Goal: Navigation & Orientation: Find specific page/section

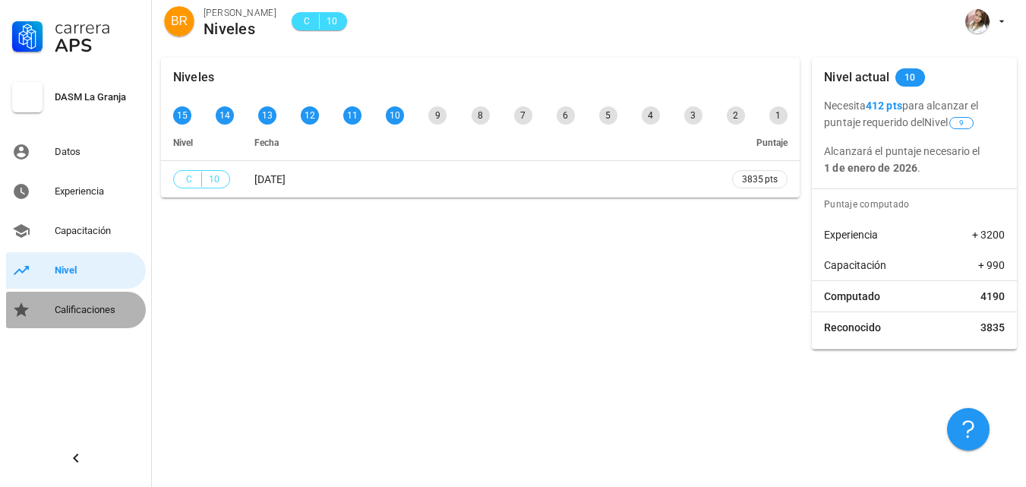
click at [84, 310] on div "Calificaciones" at bounding box center [97, 310] width 85 height 12
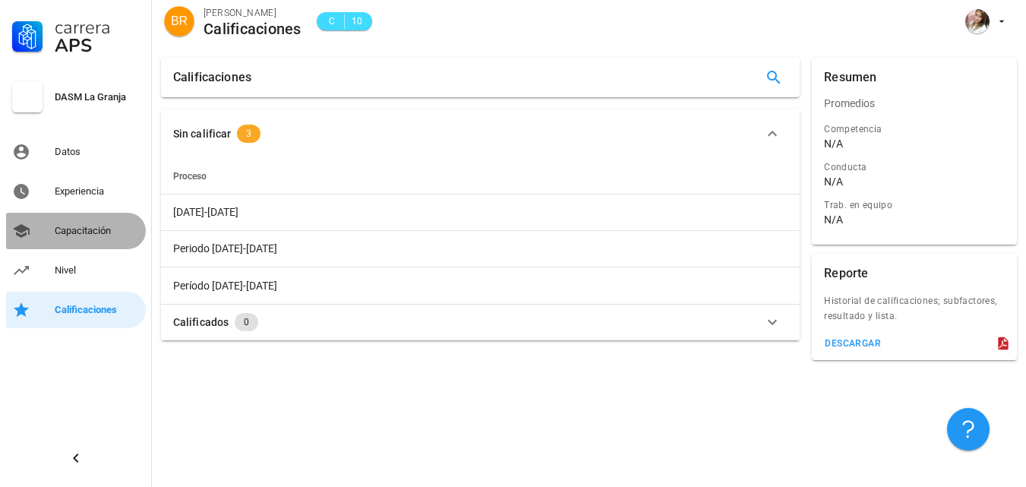
click at [97, 227] on div "Capacitación" at bounding box center [97, 231] width 85 height 12
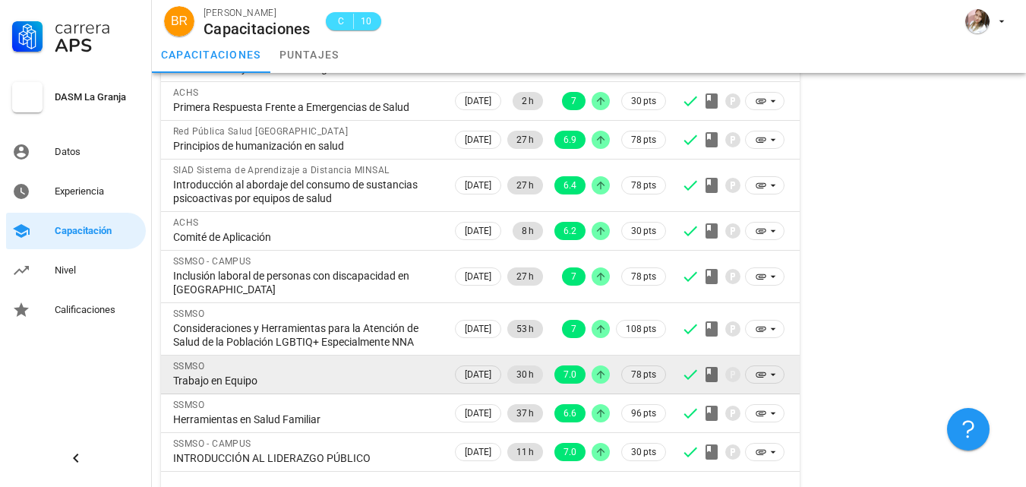
scroll to position [241, 0]
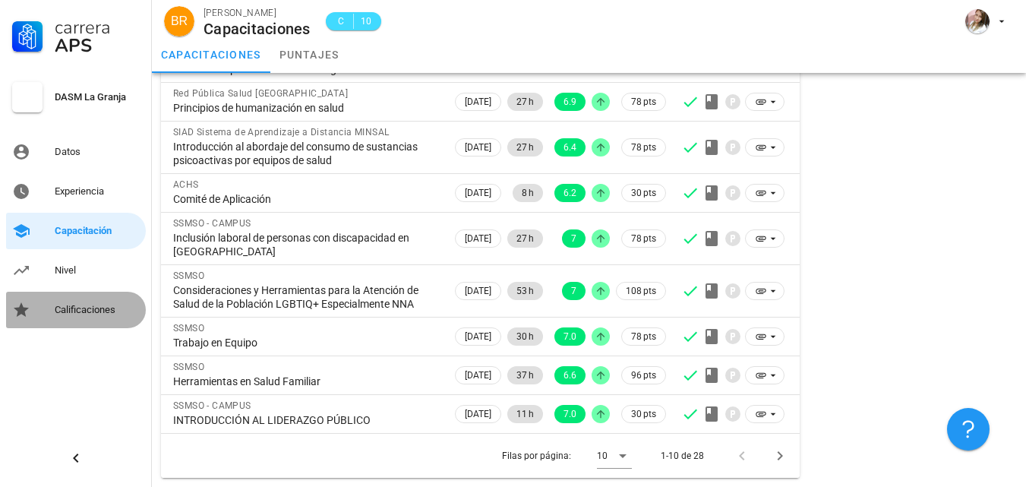
click at [85, 315] on div "Calificaciones" at bounding box center [97, 310] width 85 height 12
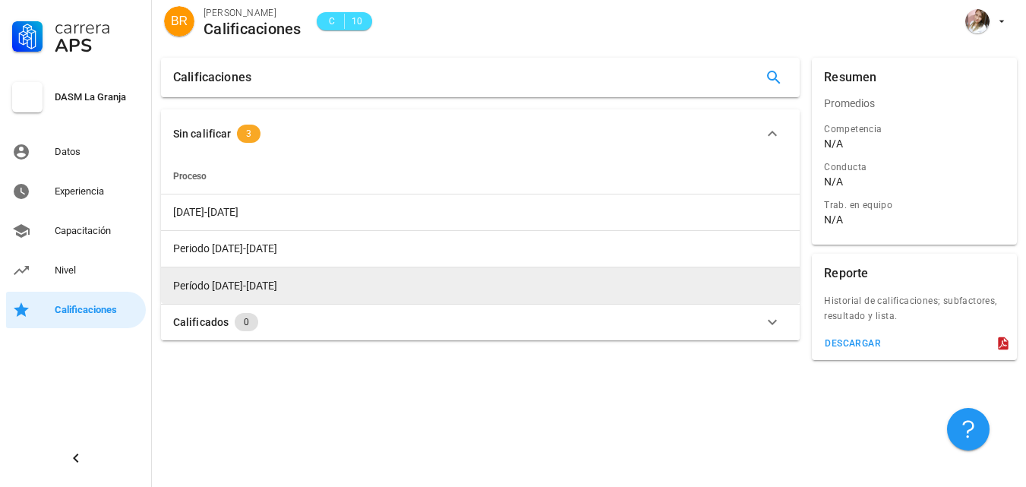
click at [239, 287] on span "Período [DATE]-[DATE]" at bounding box center [225, 286] width 104 height 12
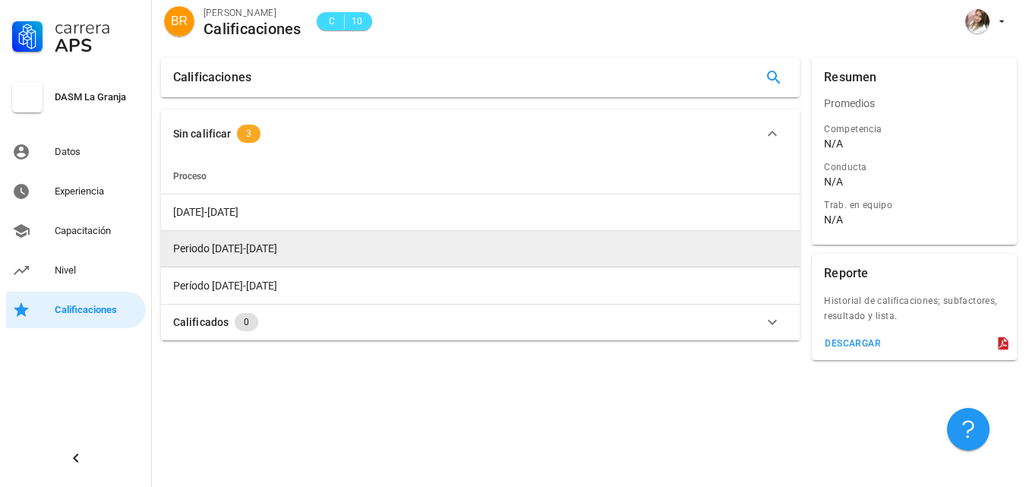
click at [219, 247] on span "Periodo [DATE]-[DATE]" at bounding box center [225, 248] width 104 height 12
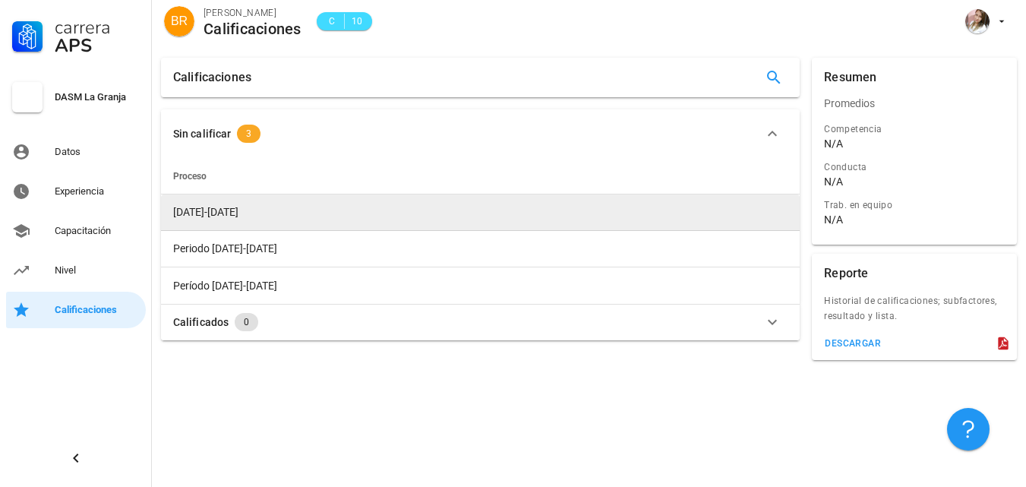
click at [196, 213] on span "[DATE]-[DATE]" at bounding box center [205, 212] width 65 height 12
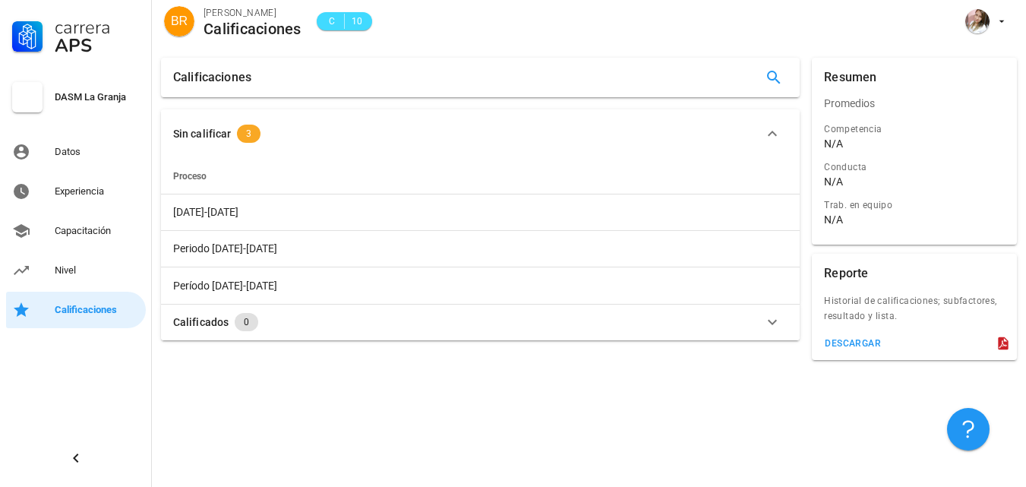
click at [190, 174] on span "Proceso" at bounding box center [189, 176] width 33 height 11
click at [255, 133] on span "3" at bounding box center [249, 134] width 24 height 18
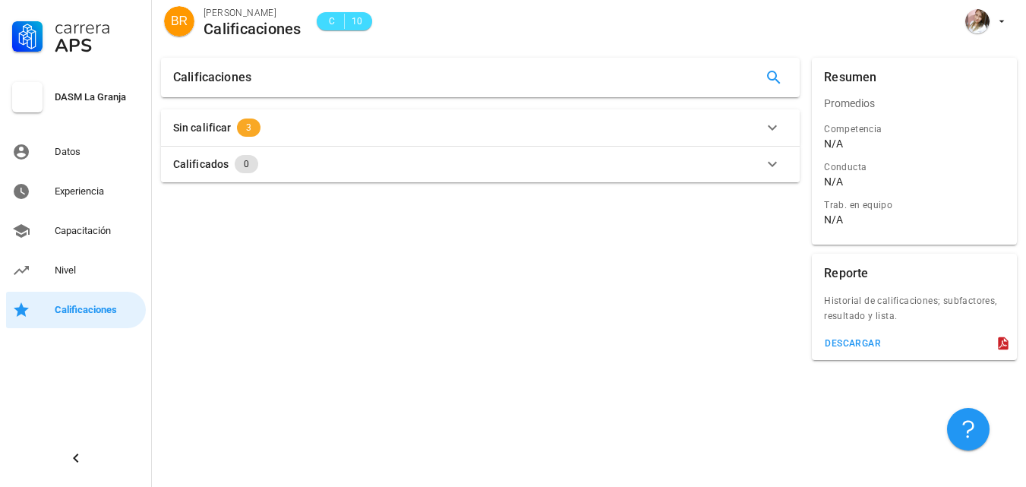
click at [254, 137] on button "Sin calificar 3" at bounding box center [480, 127] width 639 height 36
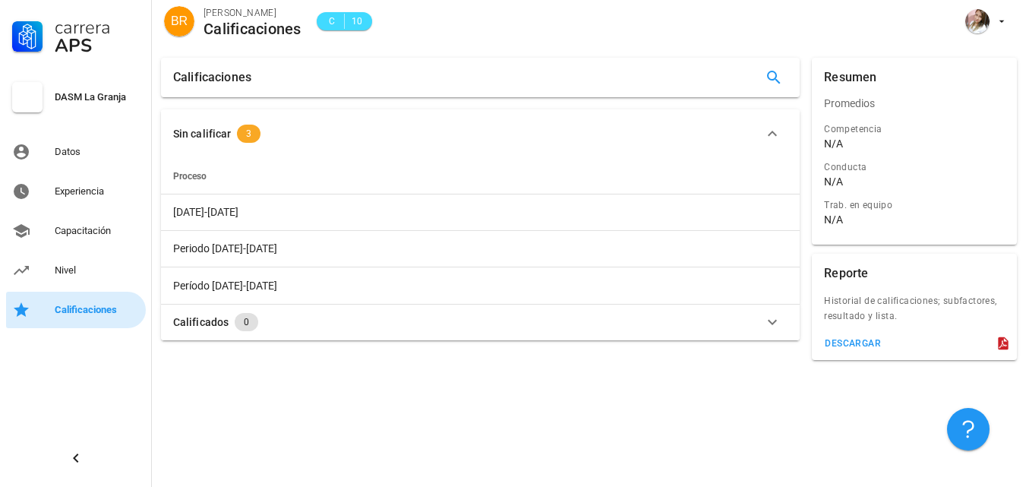
click at [103, 314] on div "Calificaciones" at bounding box center [97, 310] width 85 height 12
click at [69, 277] on div "Nivel" at bounding box center [97, 270] width 85 height 24
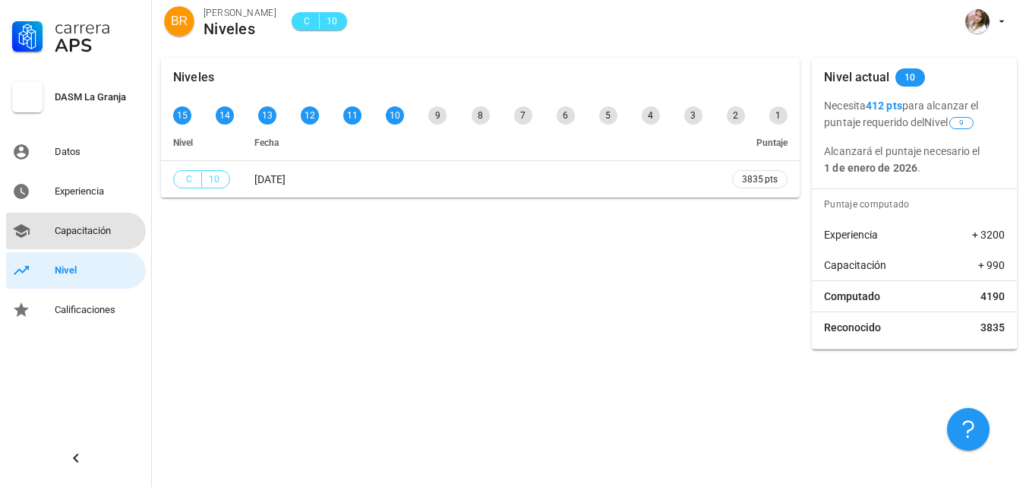
click at [67, 230] on div "Capacitación" at bounding box center [97, 231] width 85 height 12
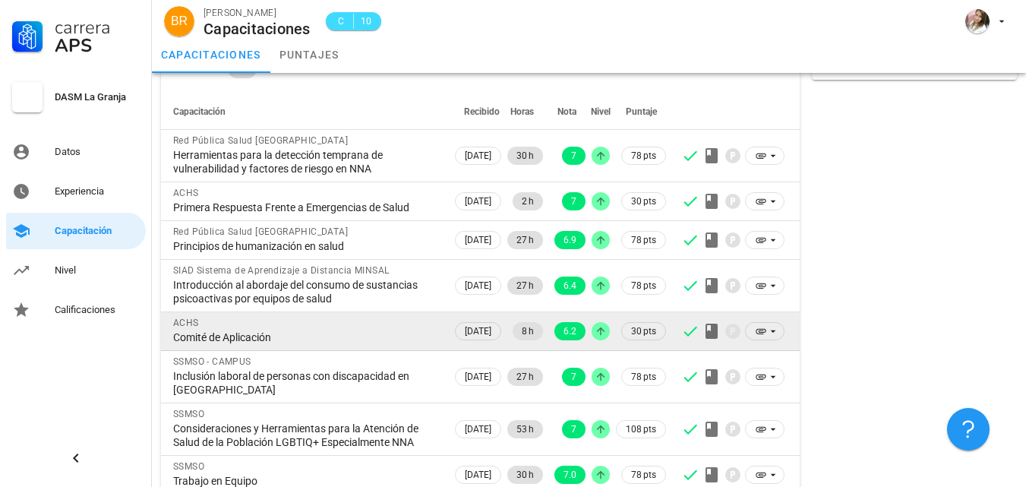
scroll to position [241, 0]
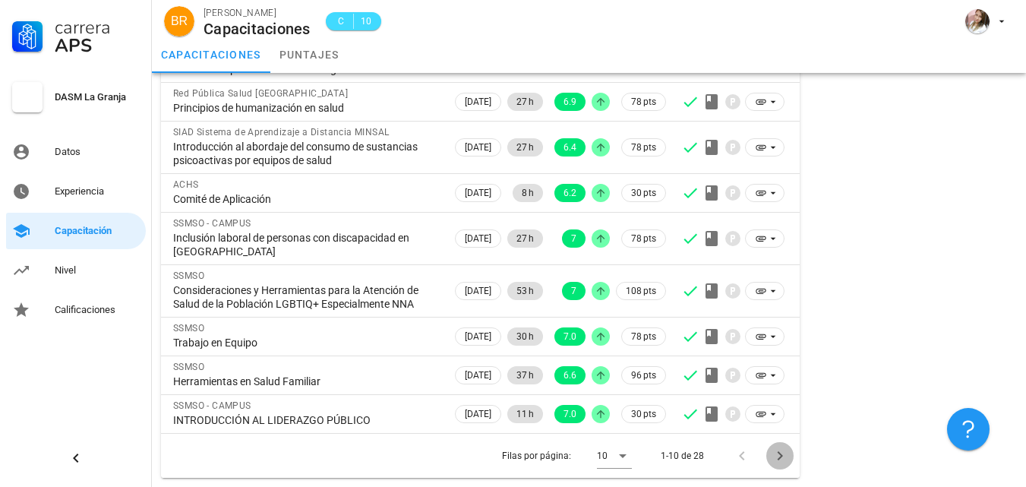
click at [785, 454] on icon "Página siguiente" at bounding box center [780, 456] width 18 height 18
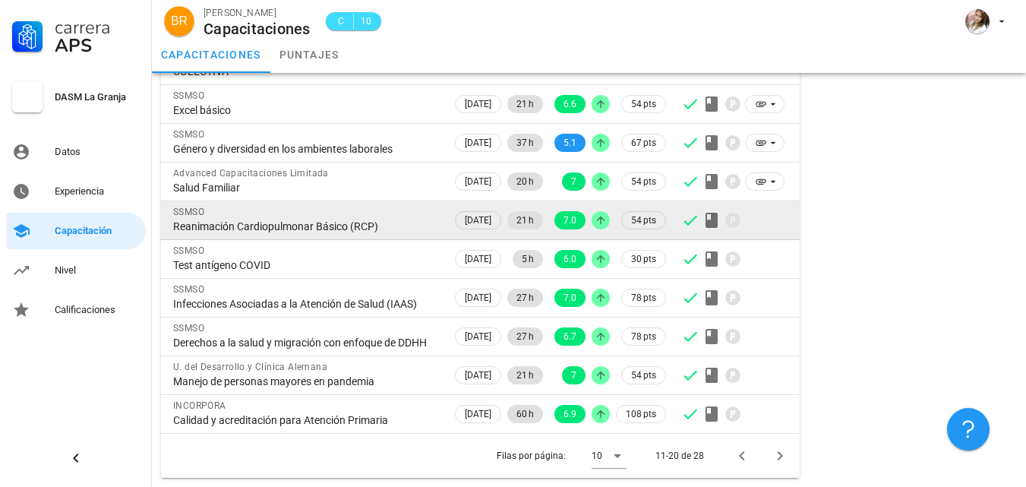
scroll to position [213, 0]
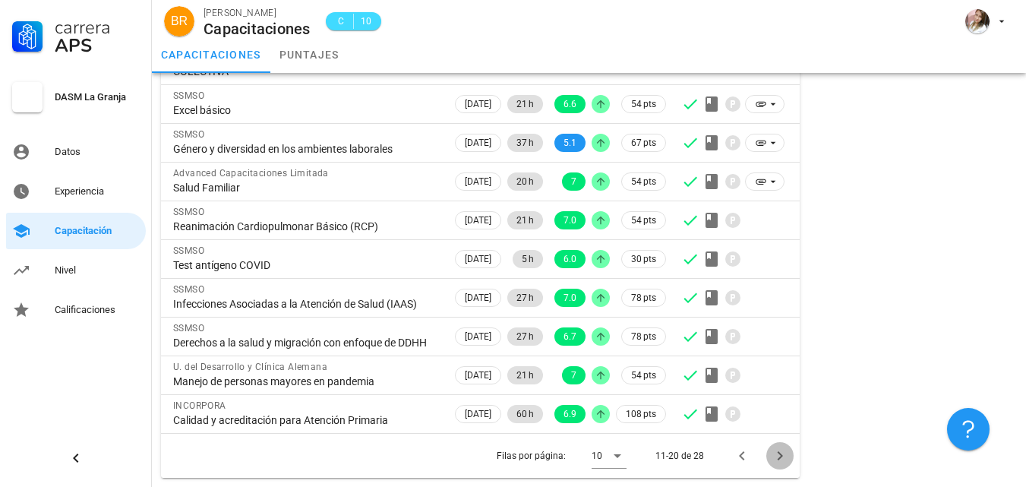
click at [780, 457] on icon "Página siguiente" at bounding box center [780, 456] width 18 height 18
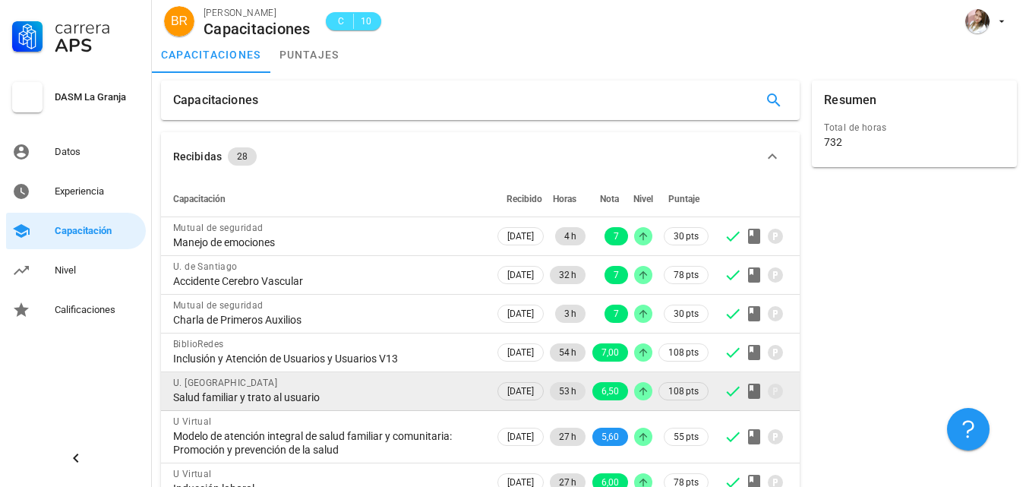
scroll to position [0, 0]
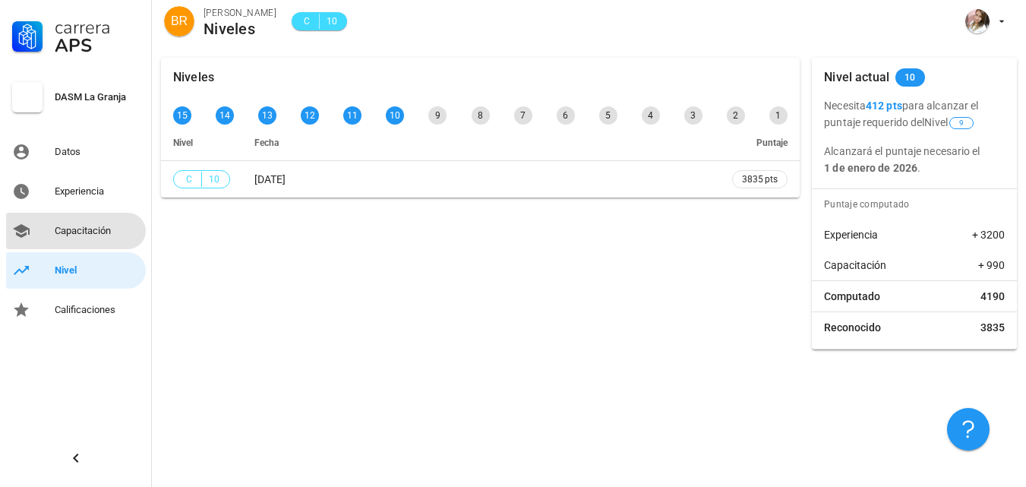
click at [65, 237] on div "Capacitación" at bounding box center [97, 231] width 85 height 24
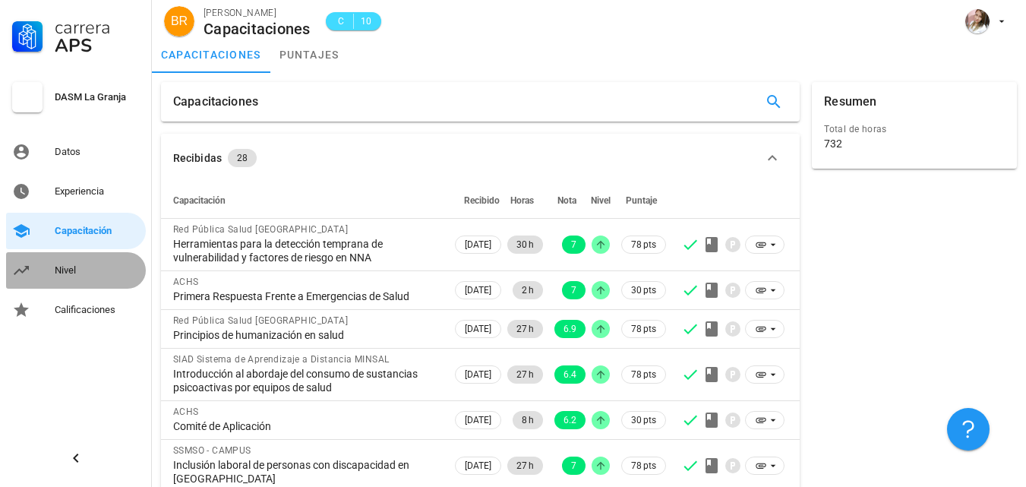
click at [71, 276] on div "Nivel" at bounding box center [97, 270] width 85 height 12
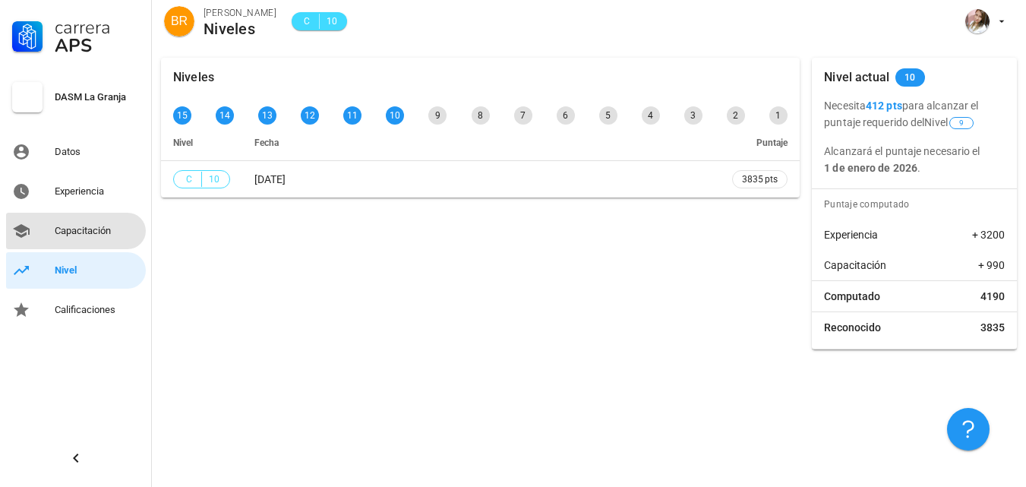
click at [77, 239] on div "Capacitación" at bounding box center [97, 231] width 85 height 24
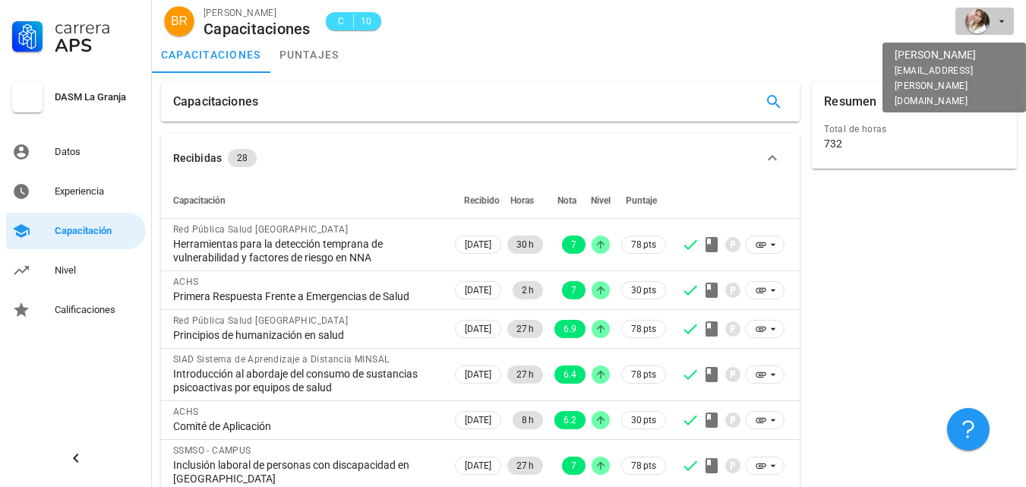
click at [1001, 22] on icon "button" at bounding box center [1002, 22] width 5 height 2
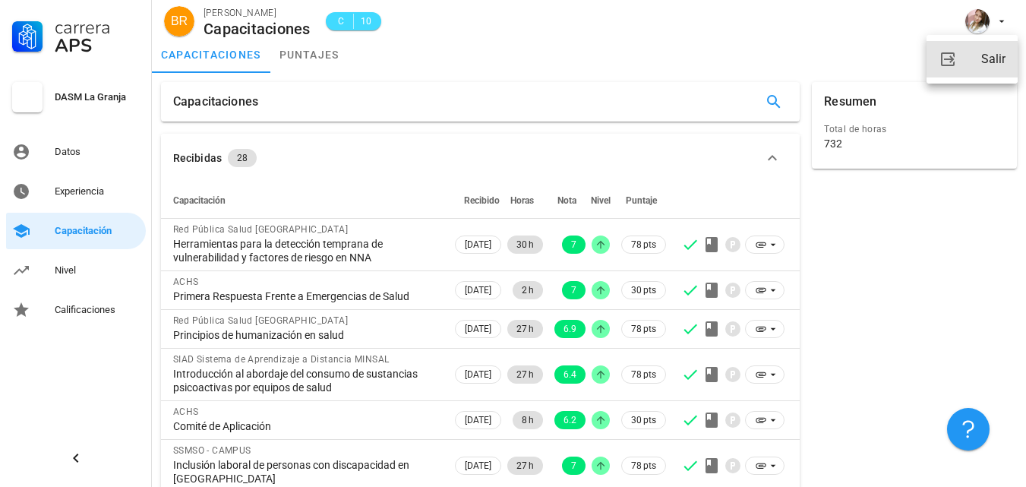
click at [994, 61] on div "Salir" at bounding box center [993, 59] width 24 height 30
